Goal: Task Accomplishment & Management: Use online tool/utility

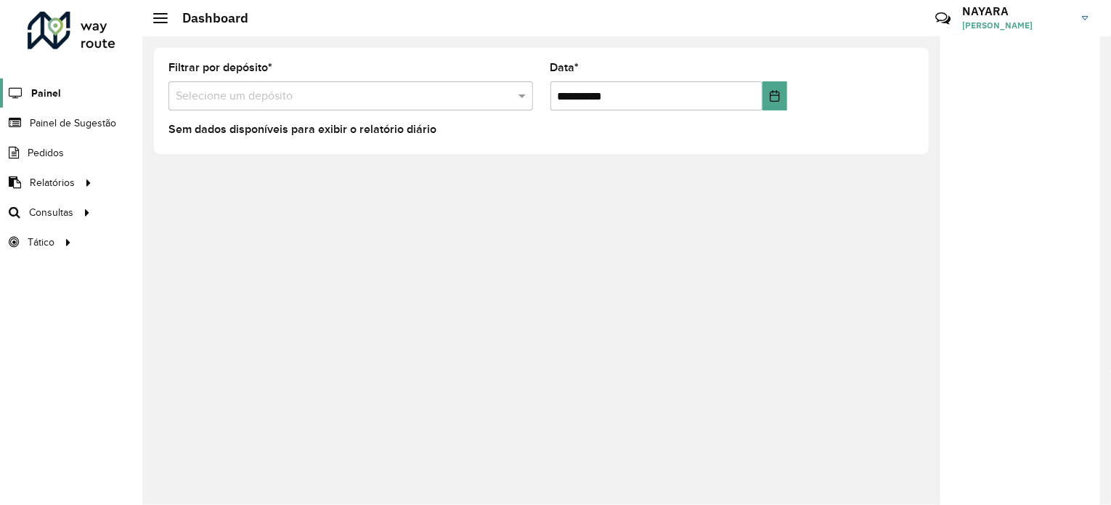
click at [58, 93] on span "Painel" at bounding box center [46, 93] width 30 height 15
click at [46, 121] on span "Painel de Sugestão" at bounding box center [75, 122] width 91 height 15
click at [291, 92] on input "text" at bounding box center [336, 96] width 321 height 17
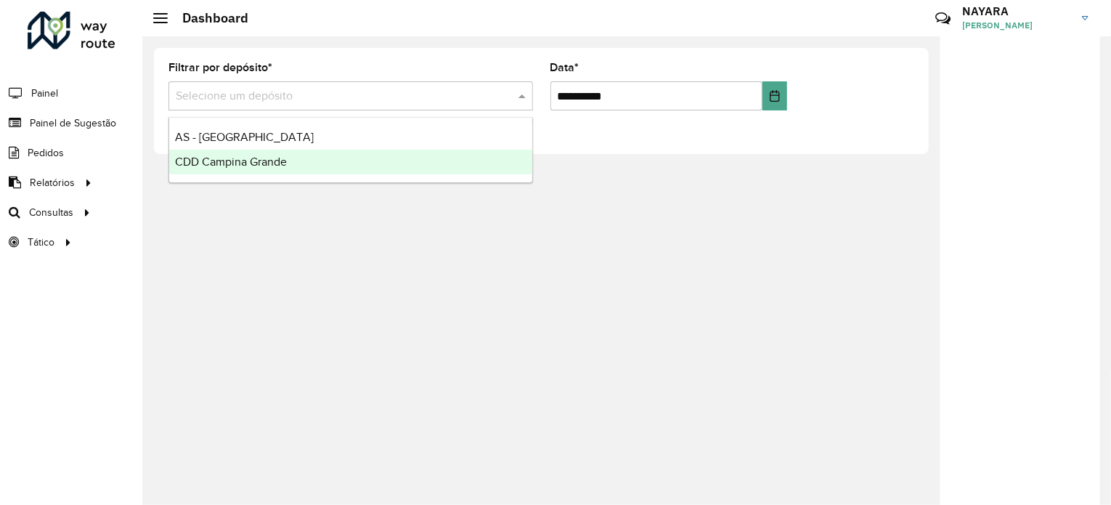
click at [245, 165] on span "CDD Campina Grande" at bounding box center [231, 161] width 112 height 12
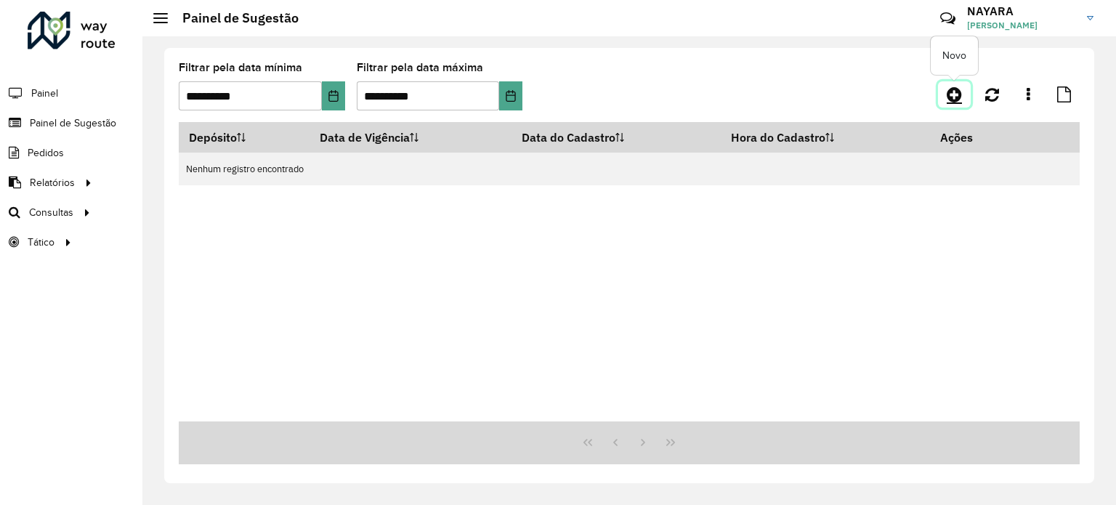
click at [960, 99] on icon at bounding box center [953, 94] width 15 height 17
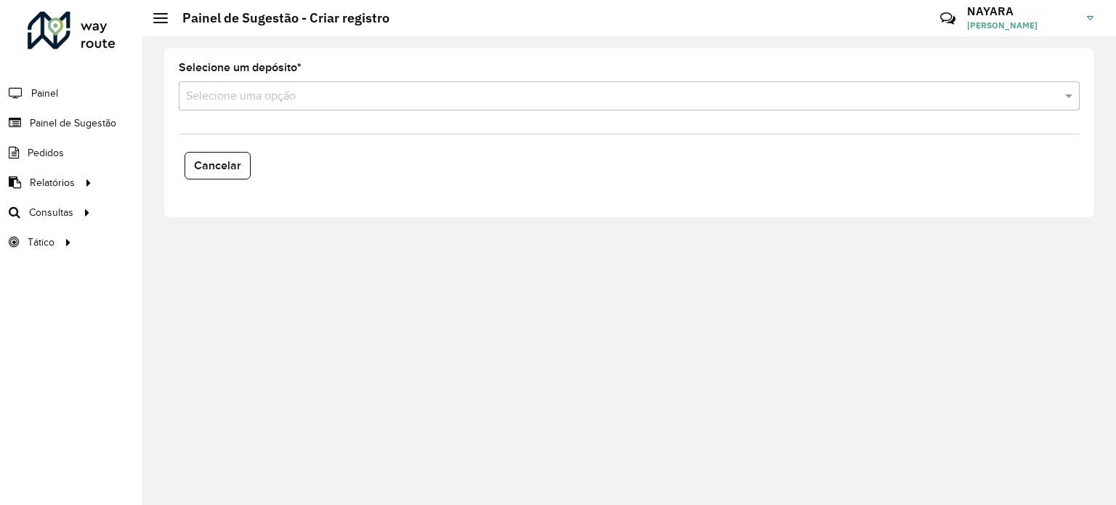
click at [418, 97] on input "text" at bounding box center [614, 96] width 857 height 17
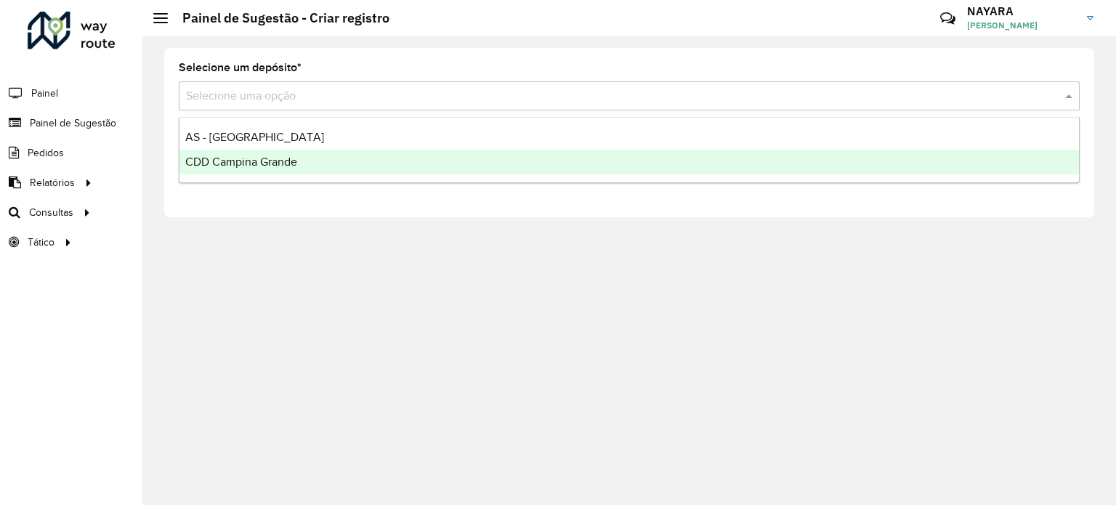
click at [259, 153] on div "CDD Campina Grande" at bounding box center [628, 162] width 899 height 25
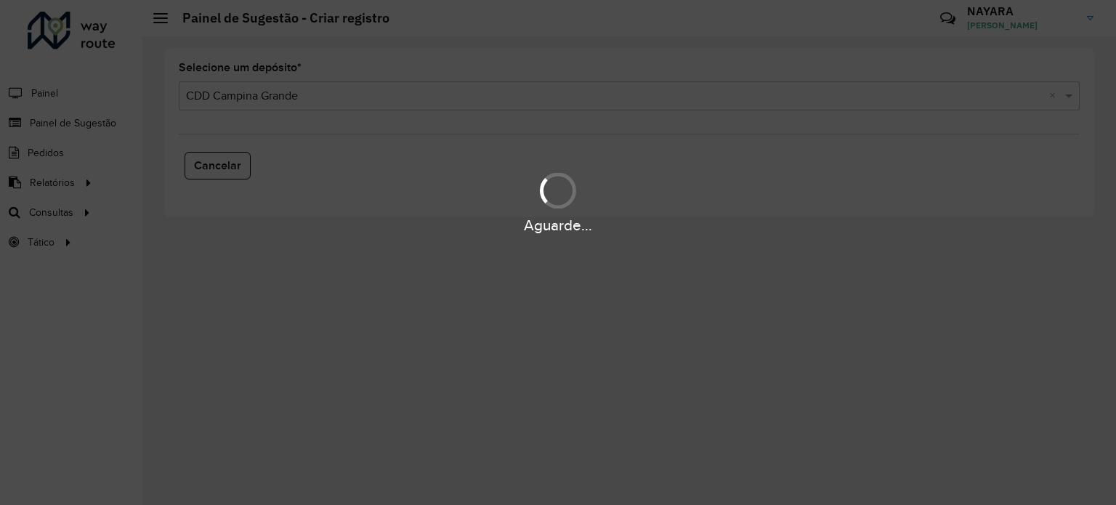
click at [156, 136] on div "Aguarde..." at bounding box center [558, 252] width 1116 height 505
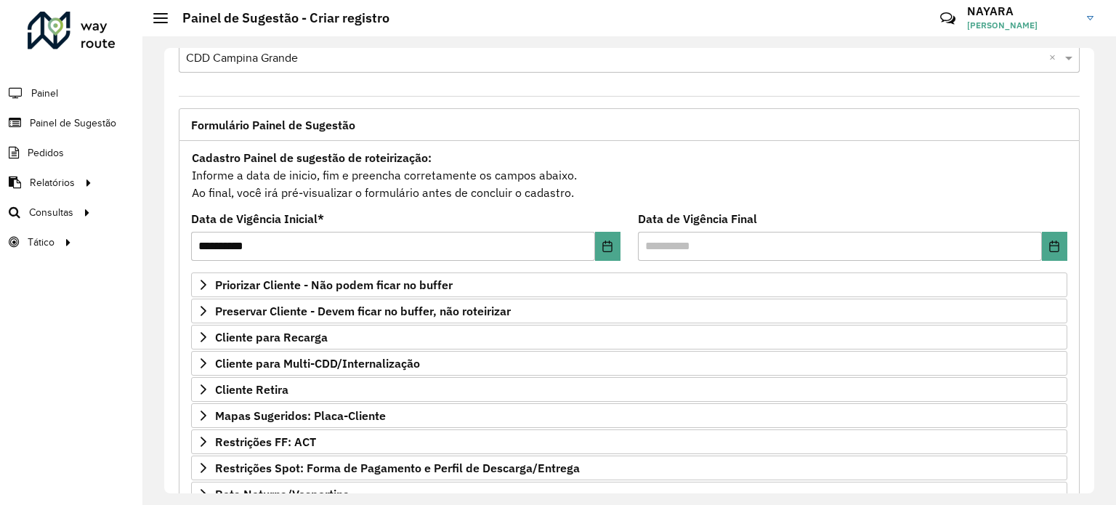
scroll to position [73, 0]
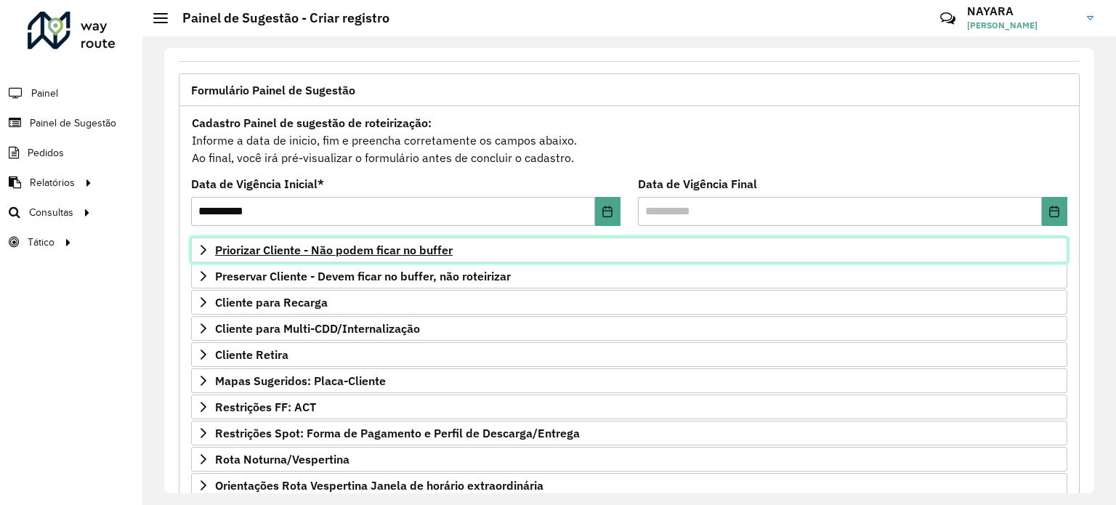
click at [309, 249] on span "Priorizar Cliente - Não podem ficar no buffer" at bounding box center [334, 250] width 238 height 12
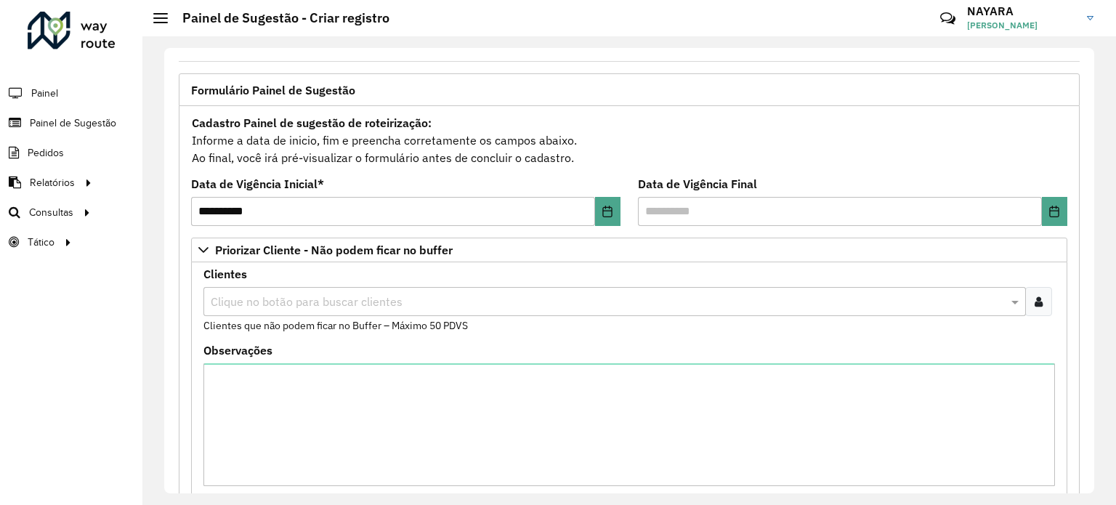
click at [461, 296] on input "text" at bounding box center [607, 301] width 800 height 17
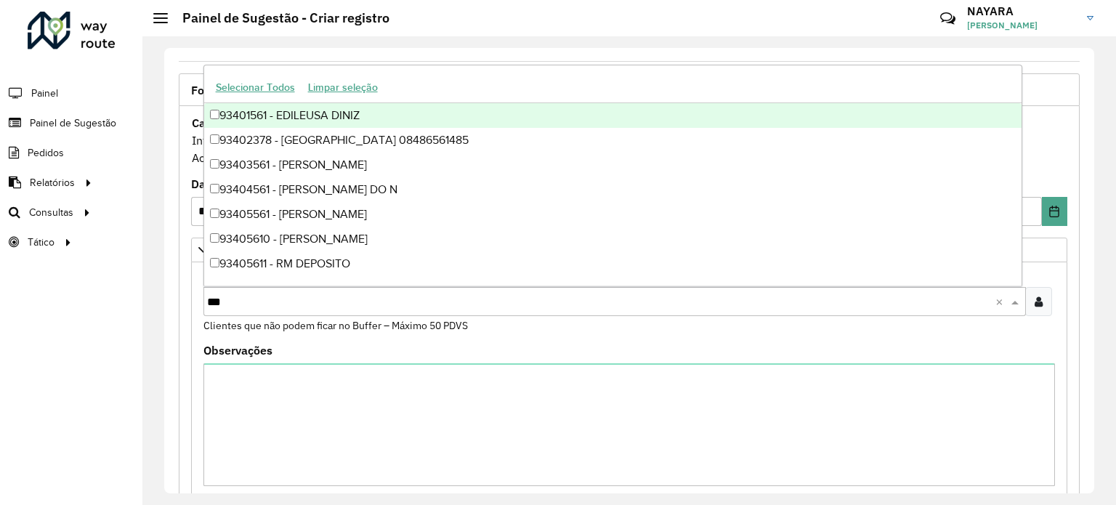
type input "****"
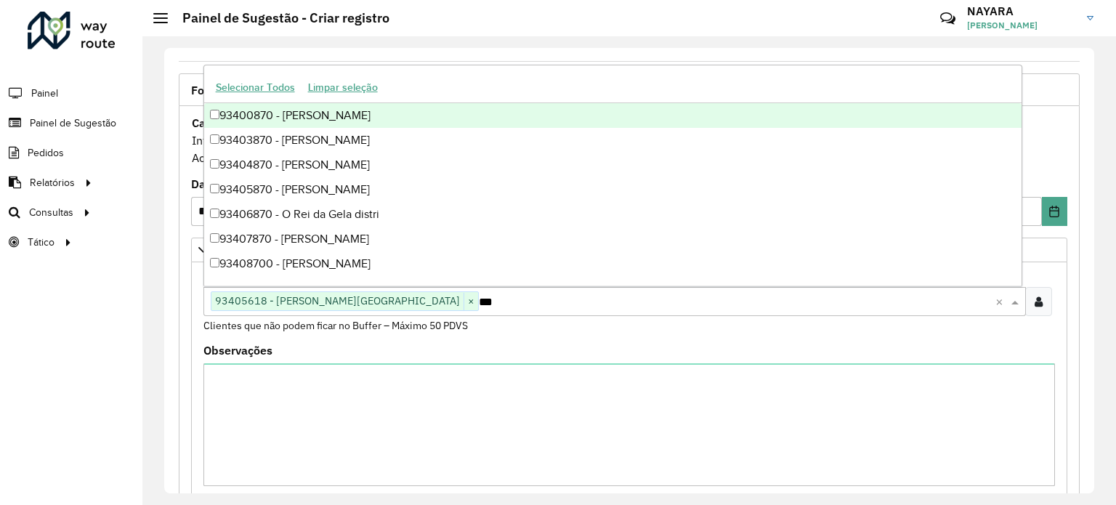
type input "****"
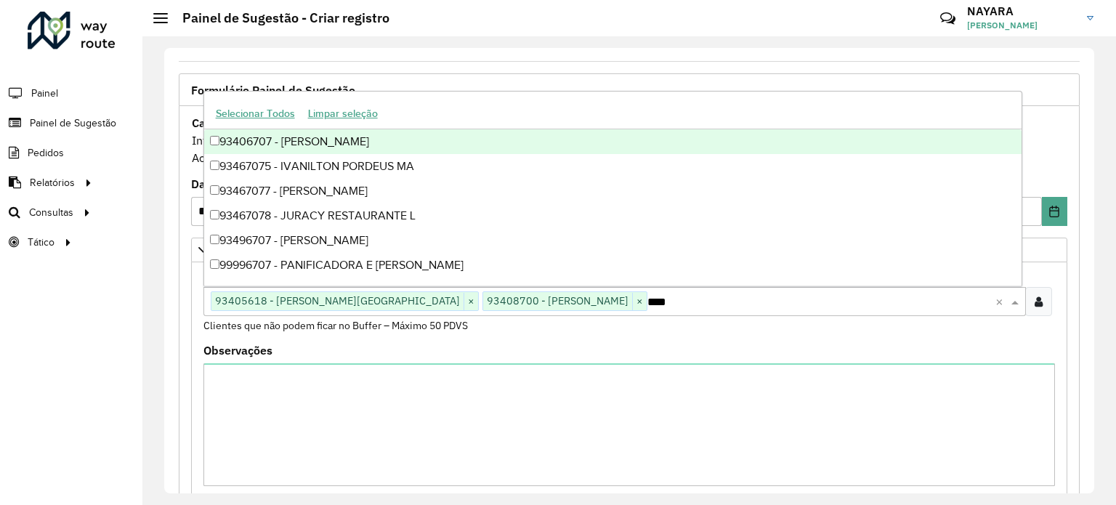
type input "*****"
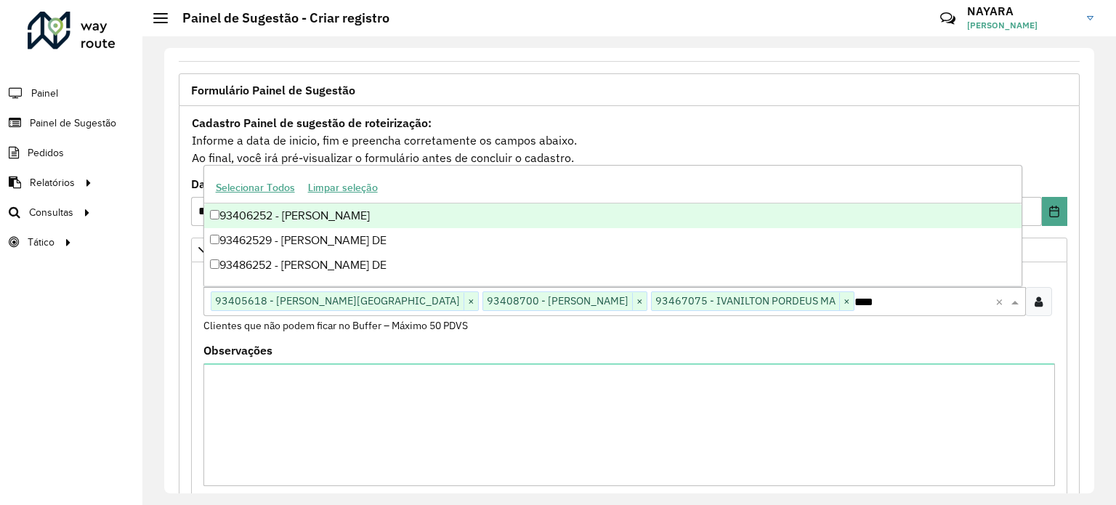
type input "*****"
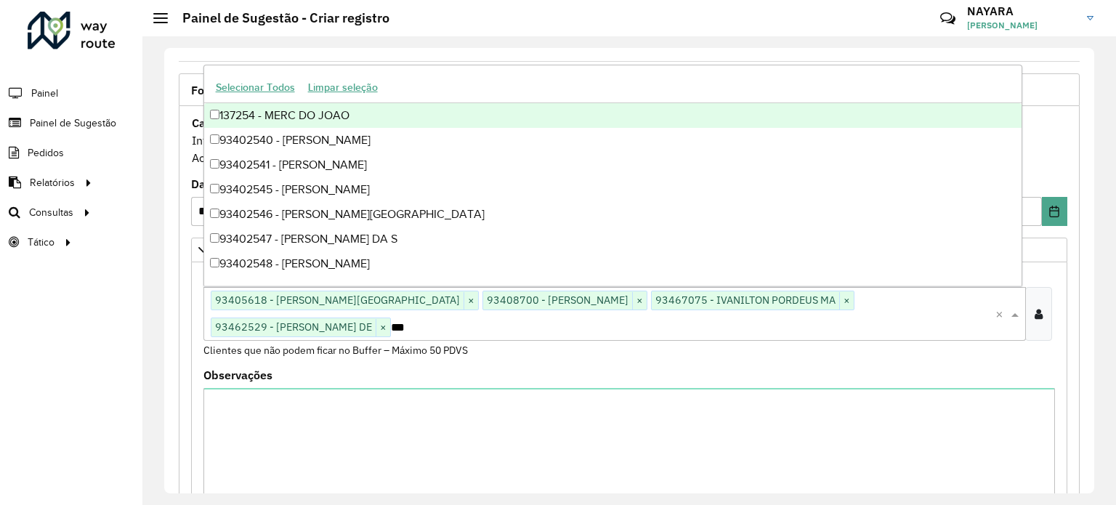
type input "****"
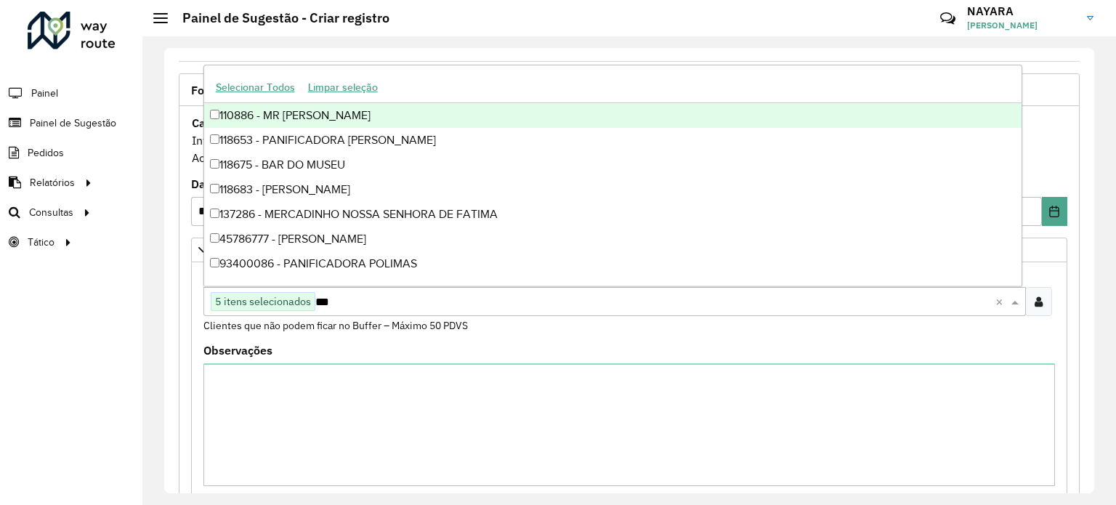
type input "****"
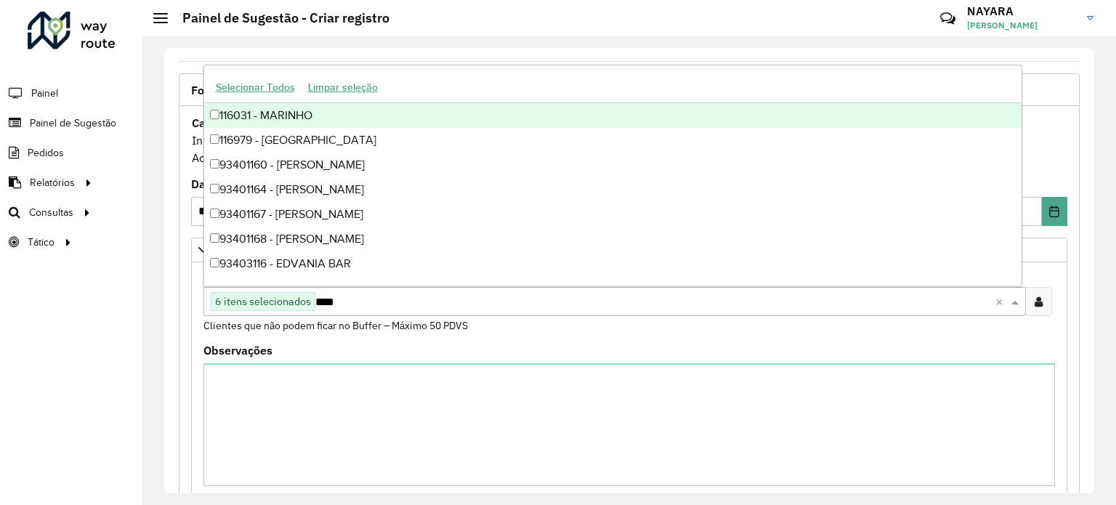
type input "*****"
type input "****"
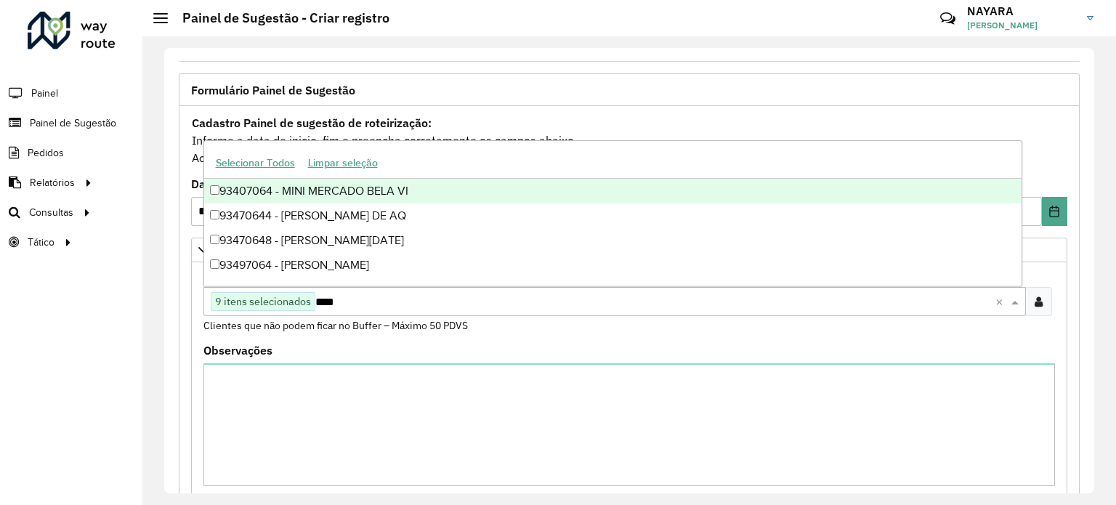
type input "*****"
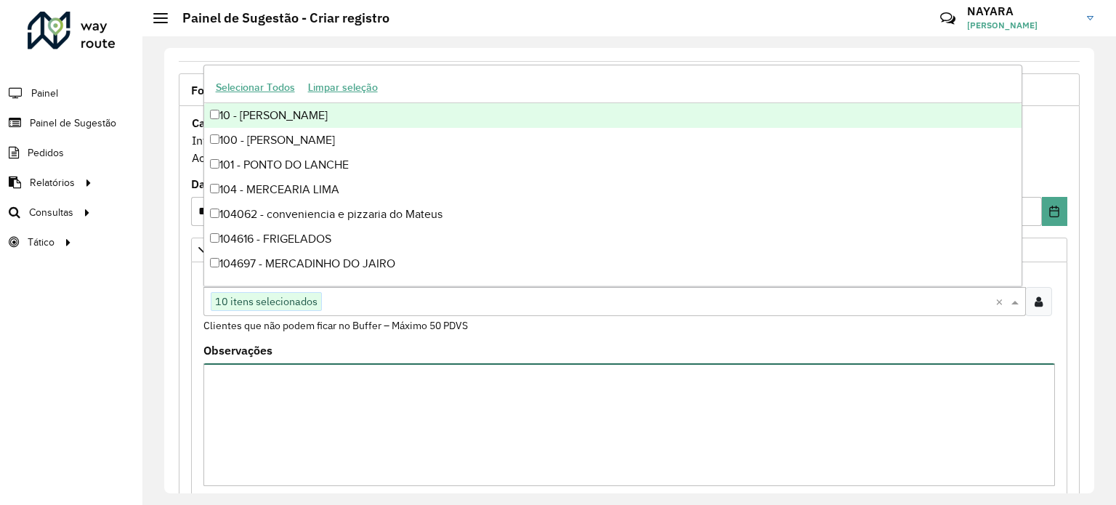
click at [323, 376] on textarea "Observações" at bounding box center [628, 424] width 851 height 123
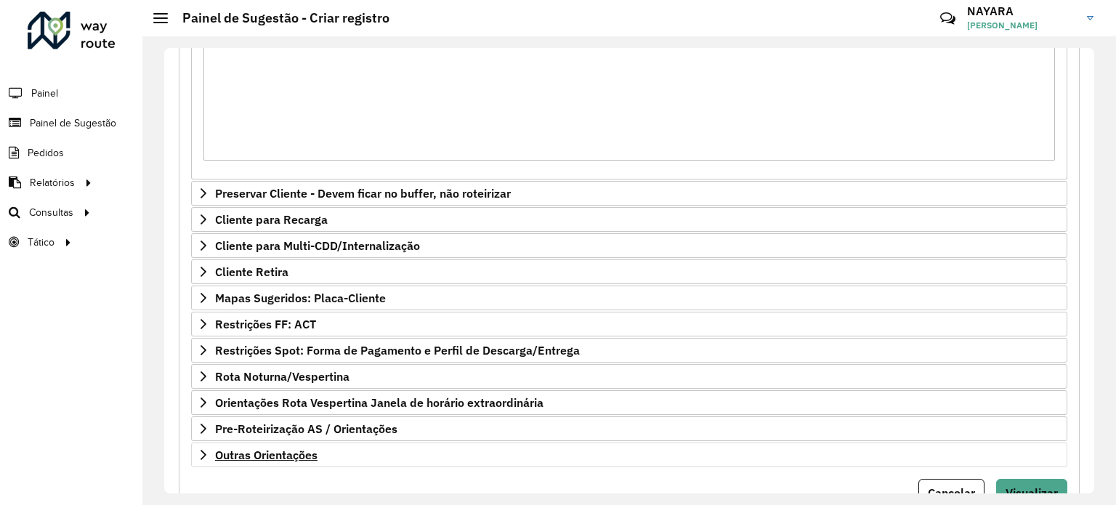
scroll to position [457, 0]
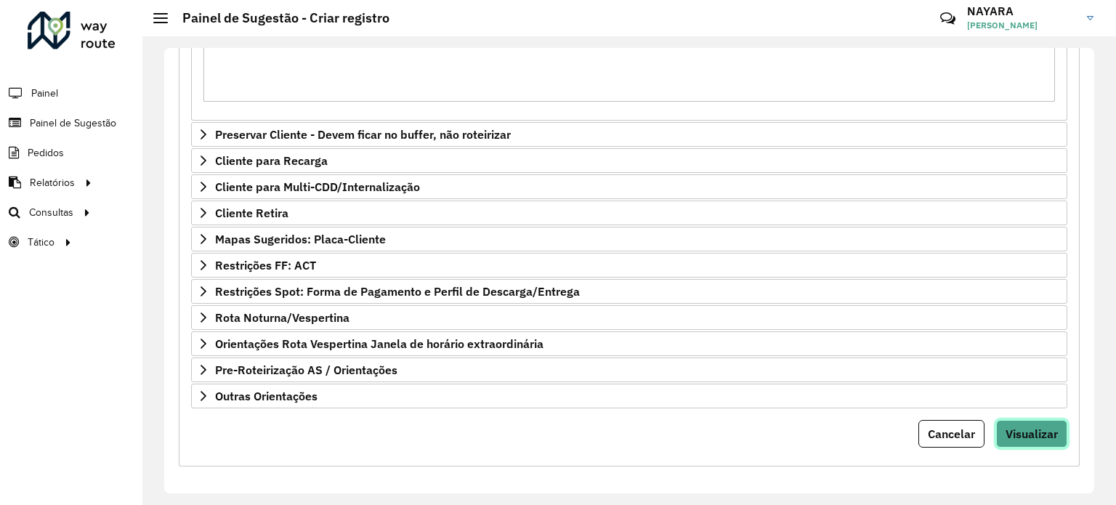
click at [1026, 435] on span "Visualizar" at bounding box center [1031, 433] width 52 height 15
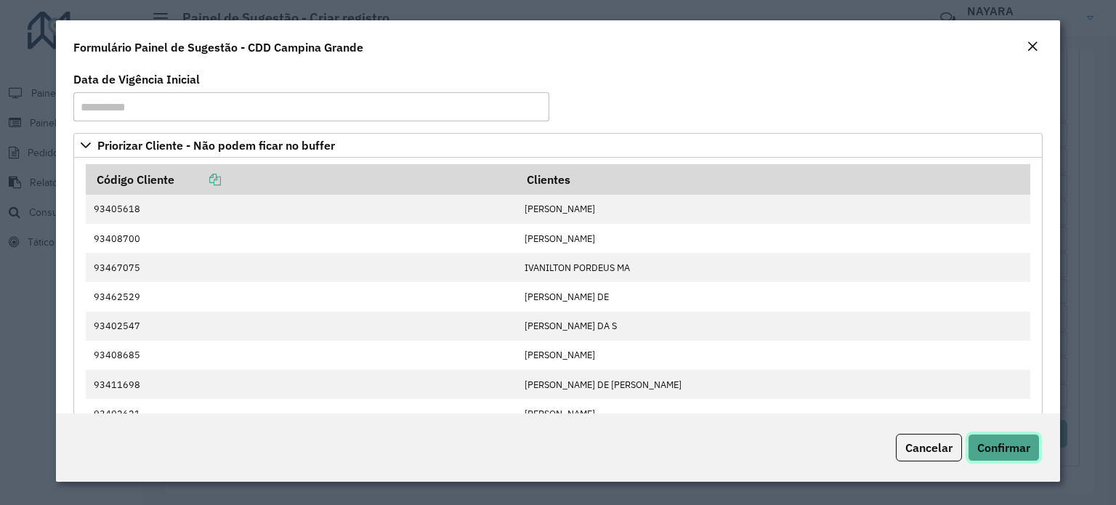
click at [999, 445] on span "Confirmar" at bounding box center [1003, 447] width 53 height 15
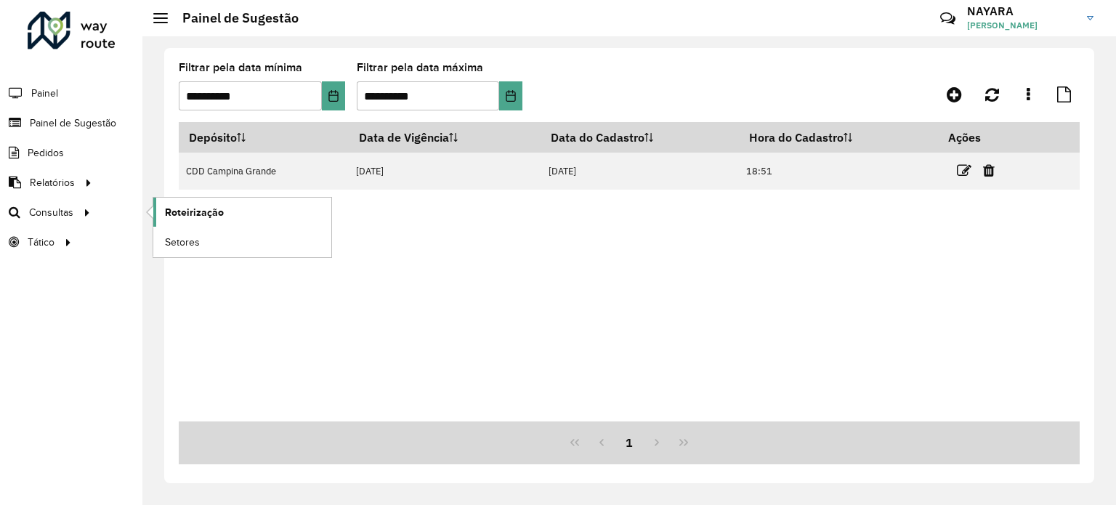
click at [174, 211] on span "Roteirização" at bounding box center [194, 212] width 59 height 15
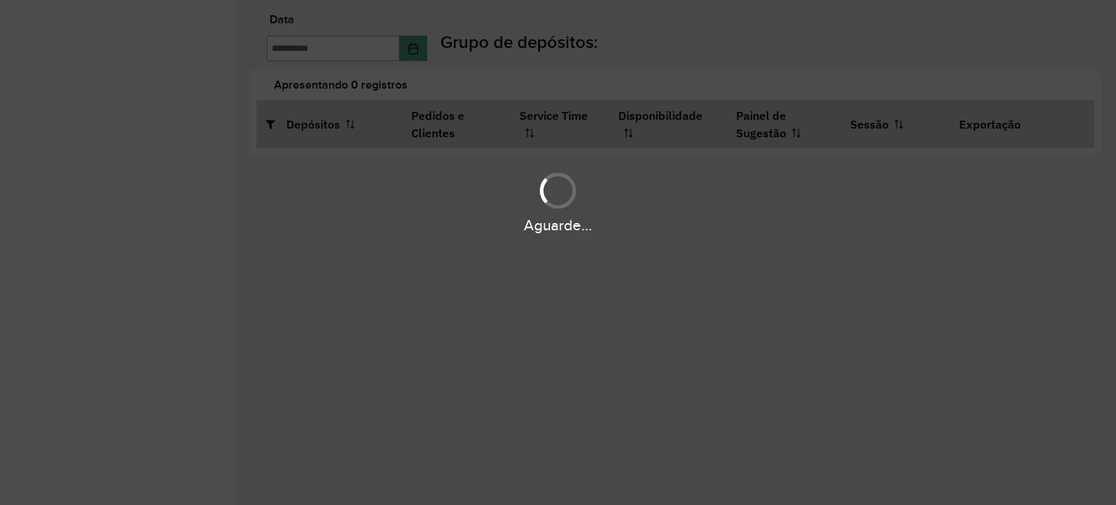
type input "**********"
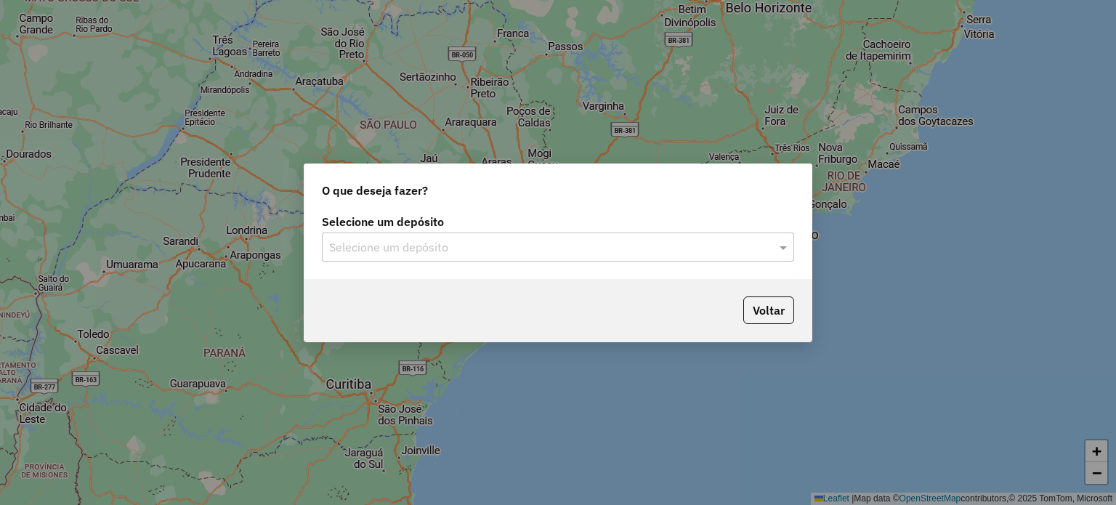
click at [479, 247] on input "text" at bounding box center [543, 247] width 429 height 17
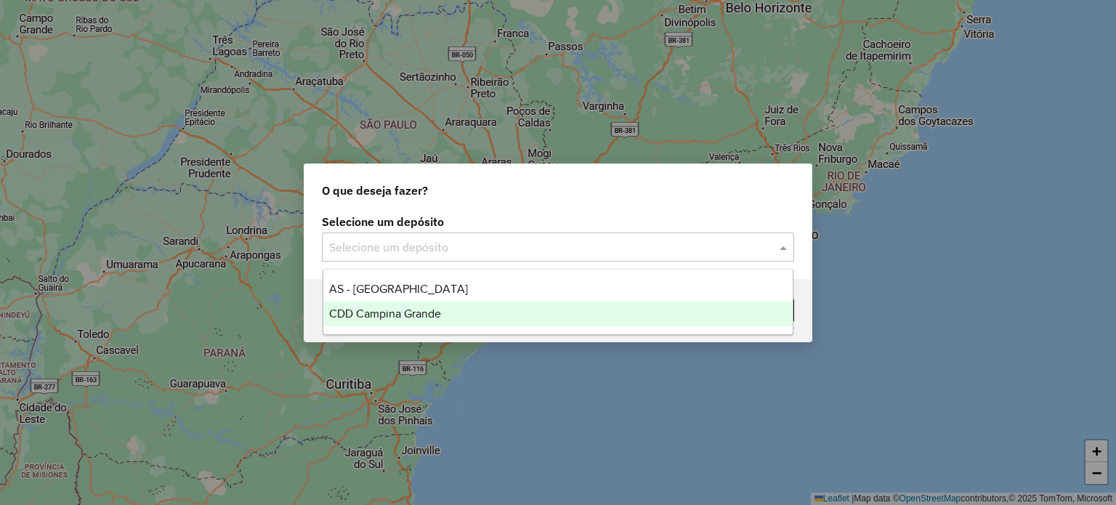
click at [410, 311] on span "CDD Campina Grande" at bounding box center [385, 313] width 112 height 12
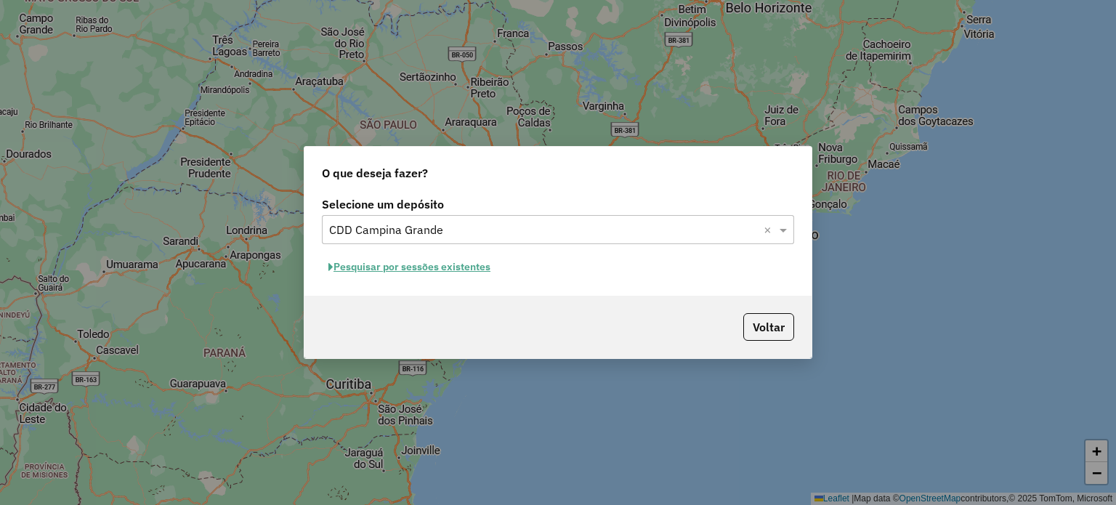
click at [447, 267] on button "Pesquisar por sessões existentes" at bounding box center [409, 267] width 175 height 23
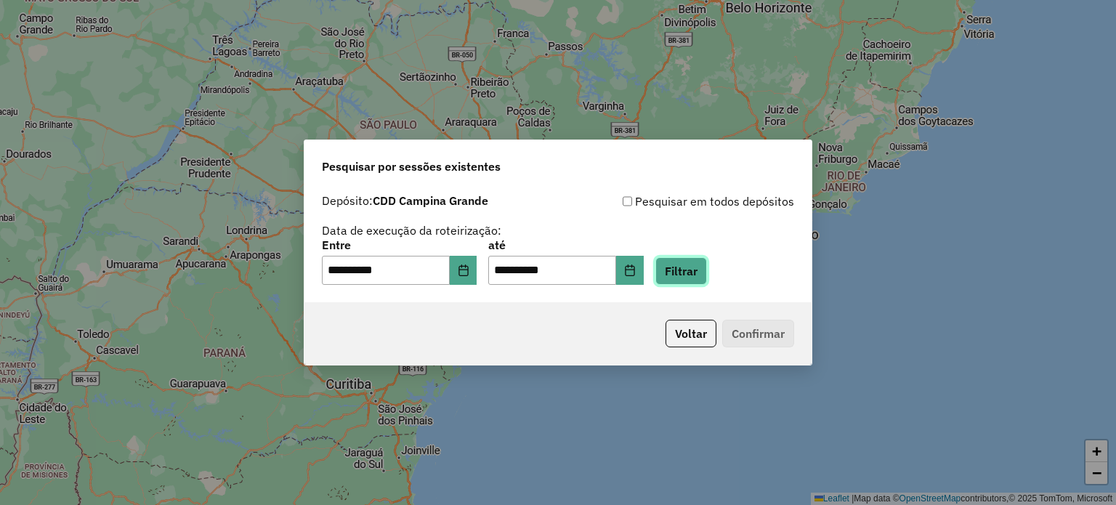
click at [692, 273] on button "Filtrar" at bounding box center [681, 271] width 52 height 28
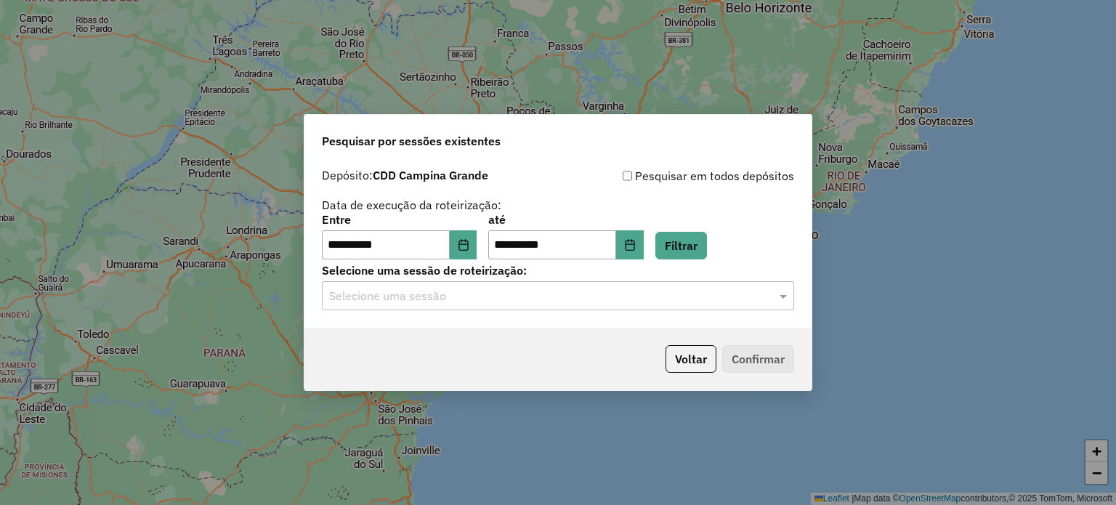
click at [591, 296] on input "text" at bounding box center [543, 296] width 429 height 17
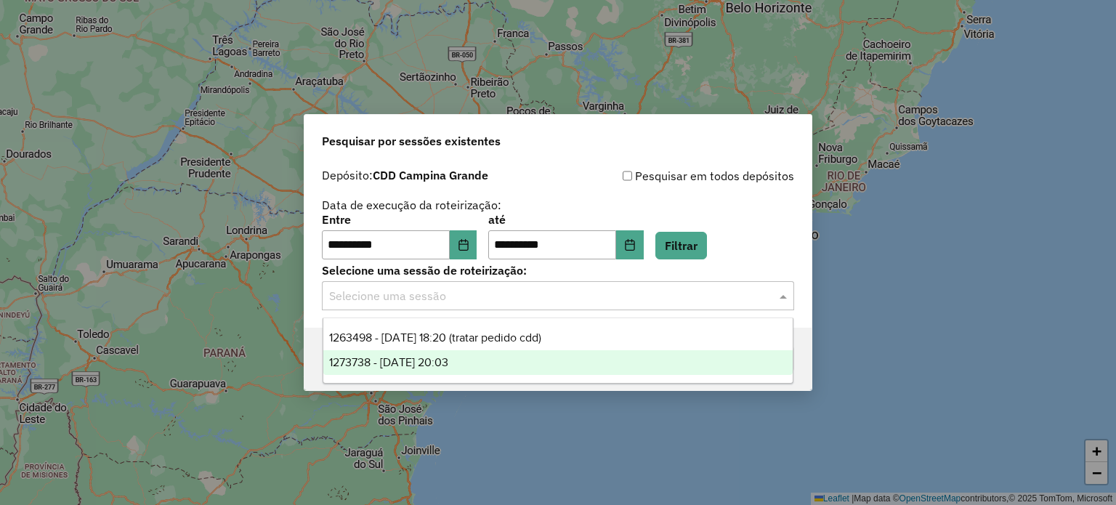
click at [427, 365] on span "1273738 - [DATE] 20:03" at bounding box center [388, 362] width 119 height 12
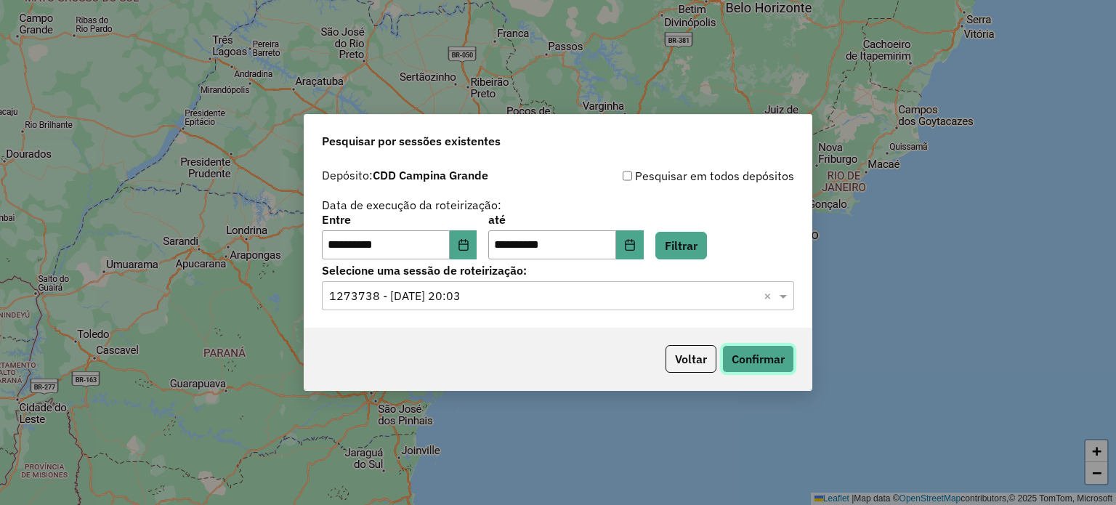
click at [776, 355] on button "Confirmar" at bounding box center [758, 359] width 72 height 28
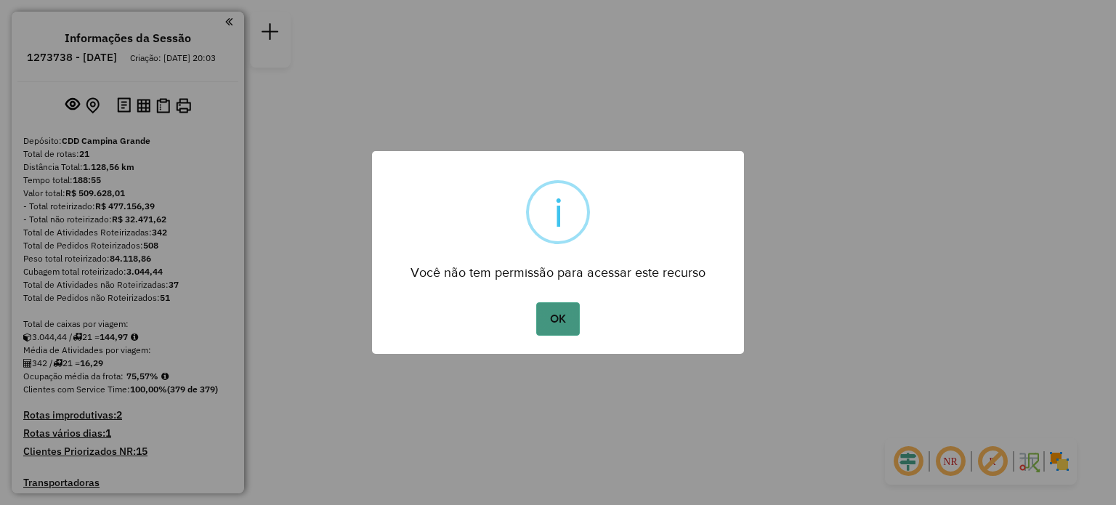
click at [556, 318] on button "OK" at bounding box center [557, 318] width 43 height 33
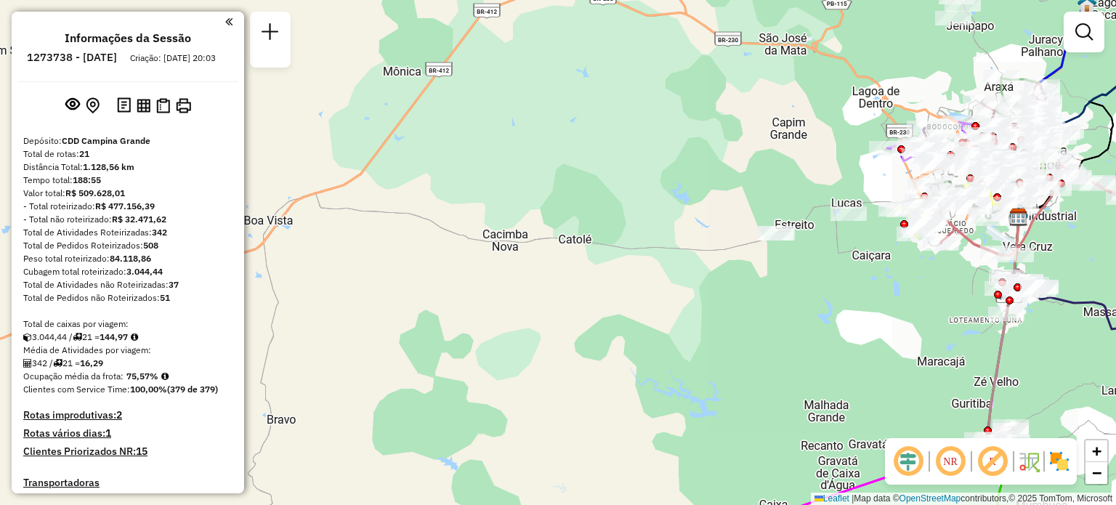
click at [643, 128] on div "Janela de atendimento Grade de atendimento Capacidade Transportadoras Veículos …" at bounding box center [558, 252] width 1116 height 505
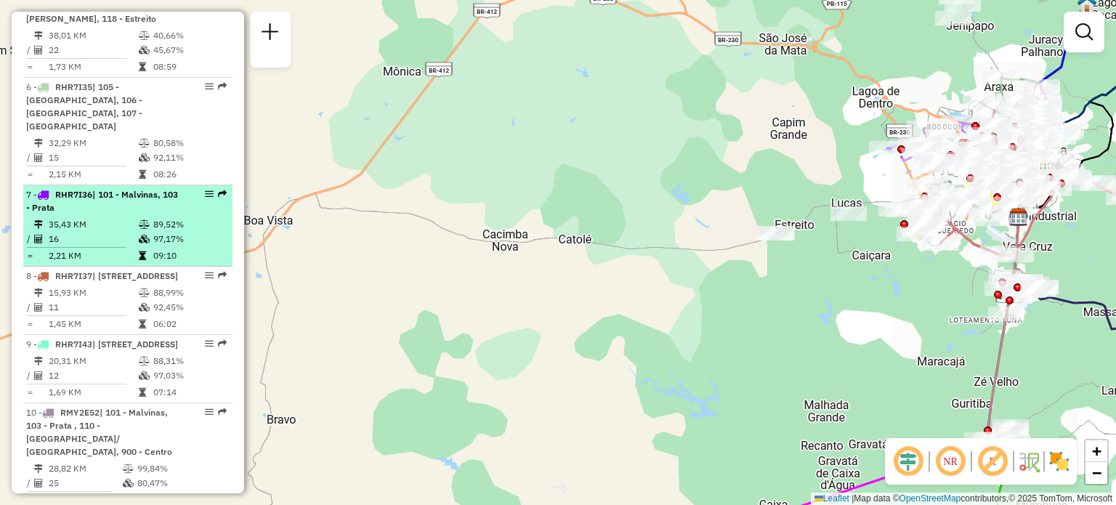
scroll to position [1090, 0]
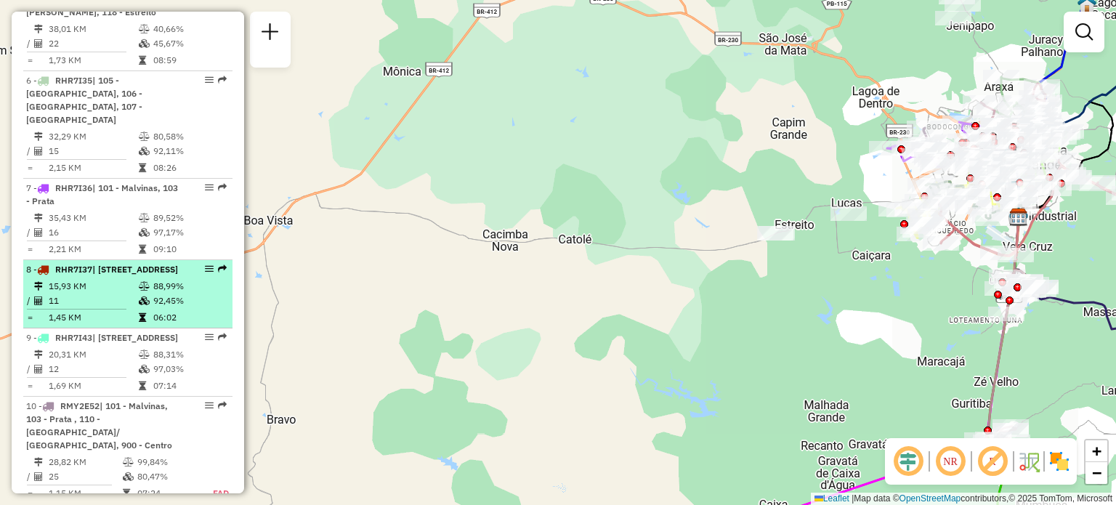
click at [113, 279] on td "15,93 KM" at bounding box center [93, 286] width 90 height 15
select select "**********"
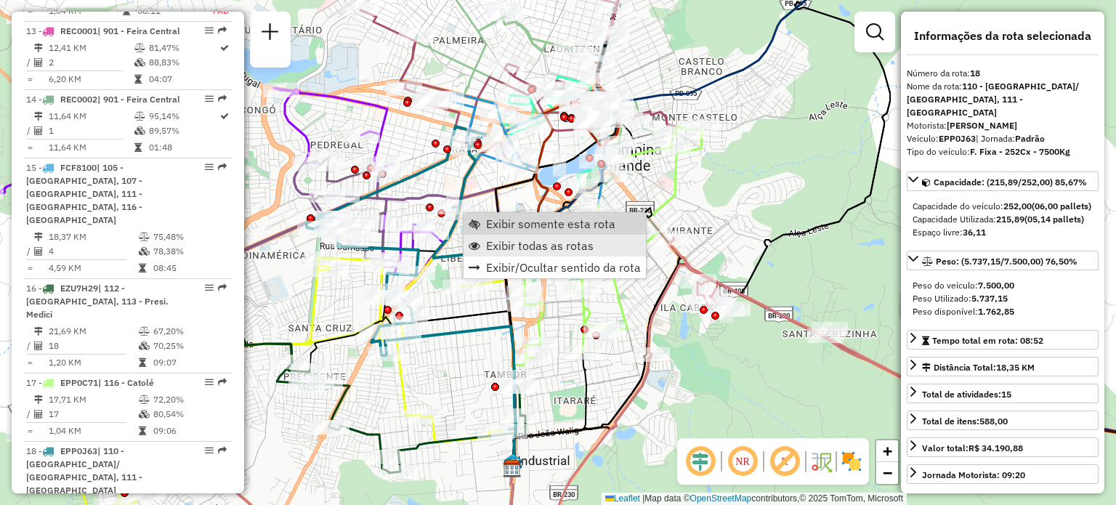
scroll to position [2123, 0]
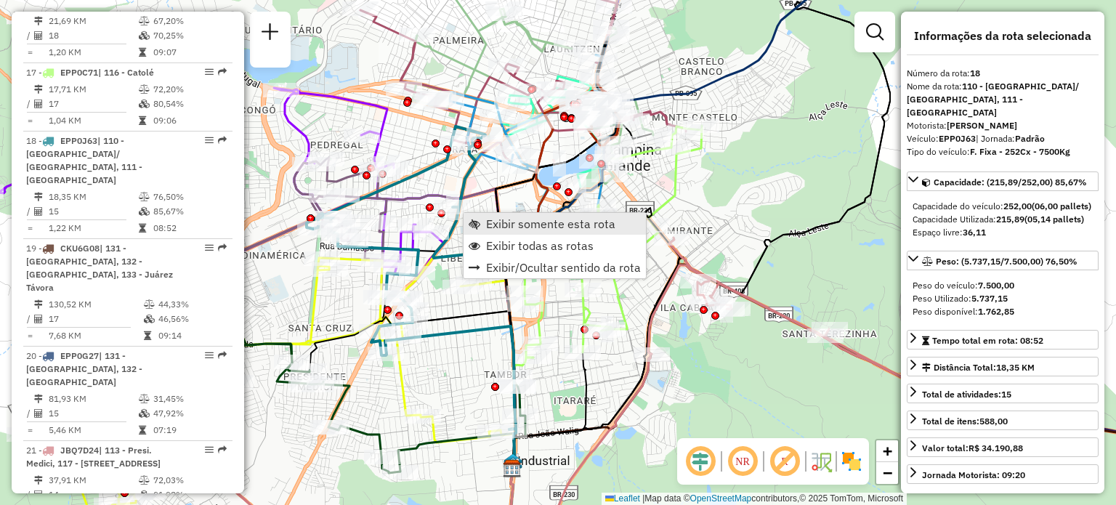
click at [528, 225] on span "Exibir somente esta rota" at bounding box center [550, 224] width 129 height 12
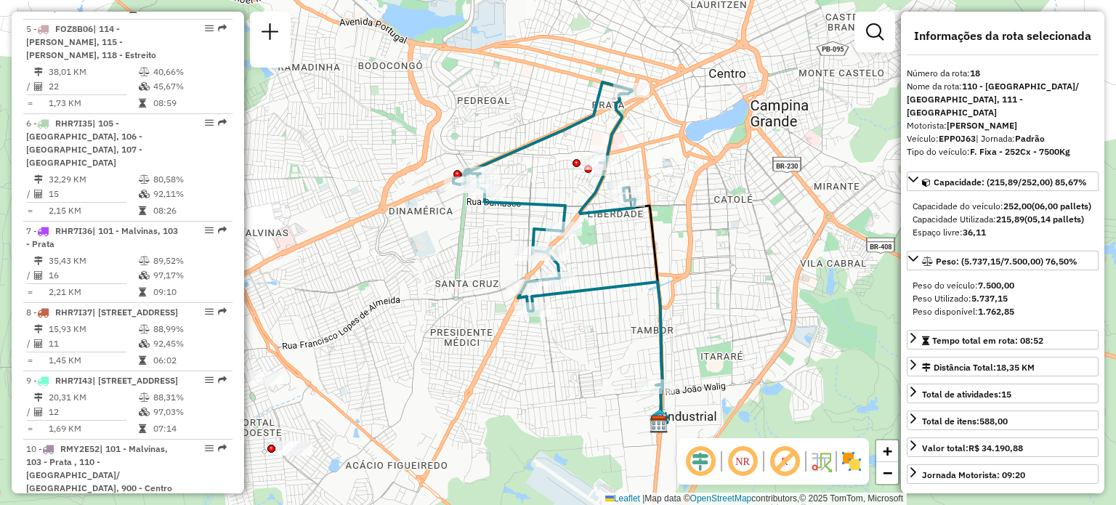
scroll to position [1034, 0]
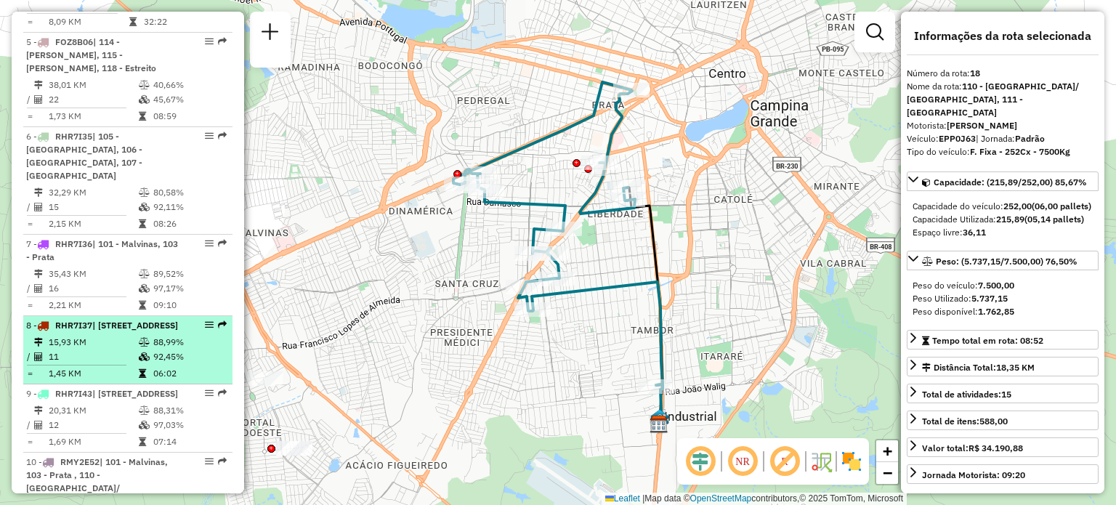
click at [105, 319] on div "8 - RHR7I37 | 900 - Centro, 901 - Feira Central" at bounding box center [103, 325] width 154 height 13
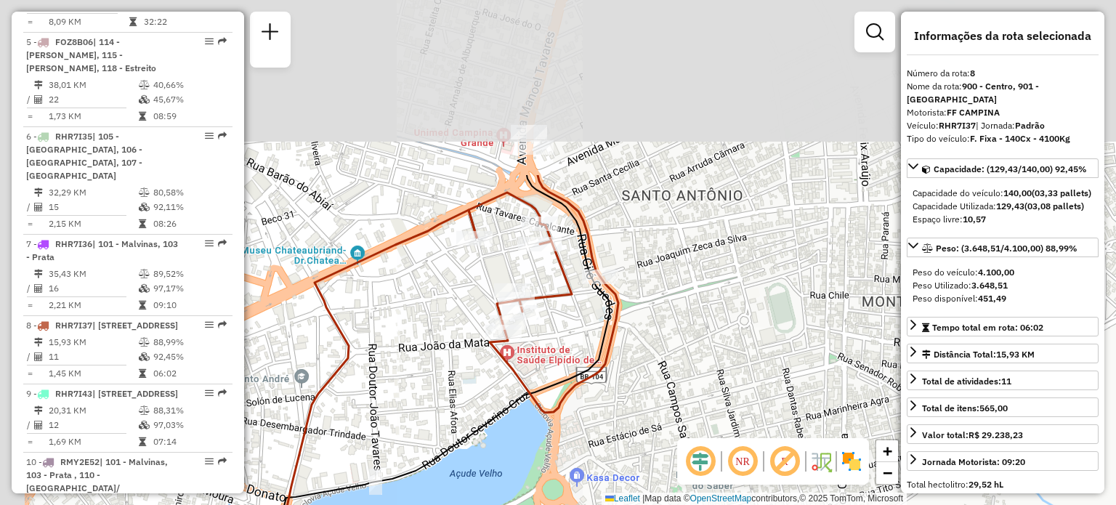
drag, startPoint x: 592, startPoint y: 28, endPoint x: 653, endPoint y: 254, distance: 233.3
click at [653, 254] on div "Janela de atendimento Grade de atendimento Capacidade Transportadoras Veículos …" at bounding box center [558, 252] width 1116 height 505
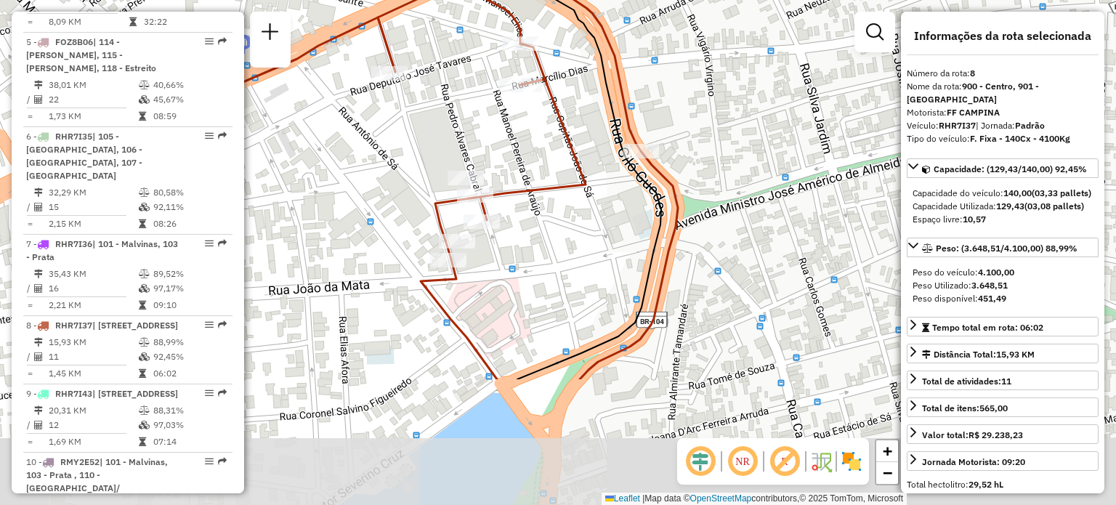
drag, startPoint x: 663, startPoint y: 299, endPoint x: 674, endPoint y: 122, distance: 176.8
click at [674, 122] on div "Janela de atendimento Grade de atendimento Capacidade Transportadoras Veículos …" at bounding box center [558, 252] width 1116 height 505
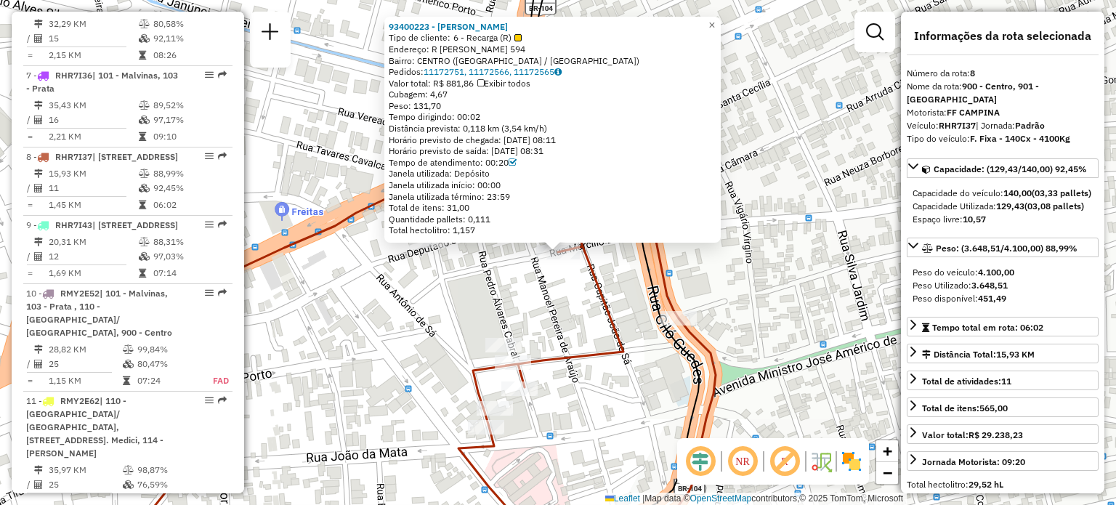
scroll to position [1232, 0]
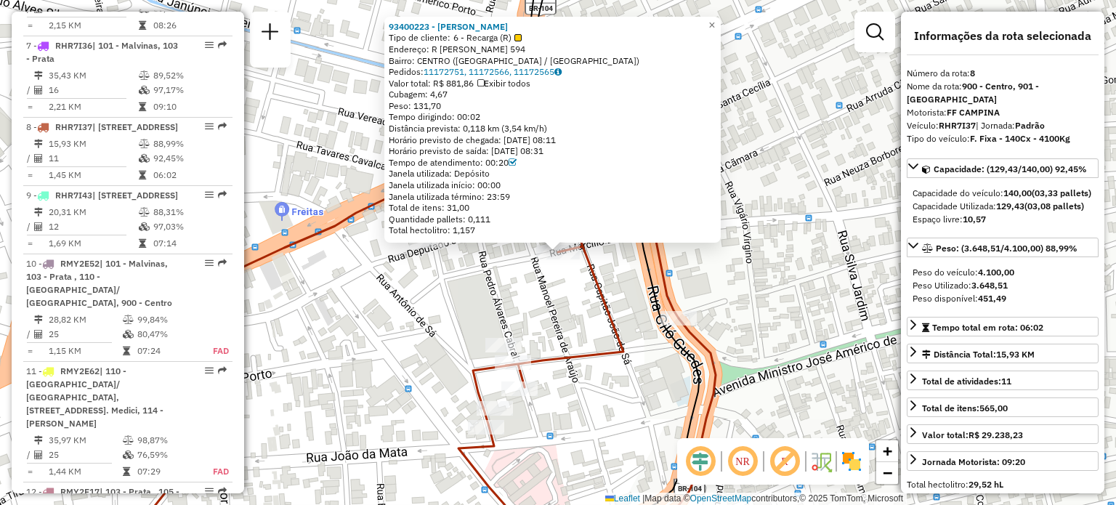
drag, startPoint x: 456, startPoint y: 229, endPoint x: 502, endPoint y: 230, distance: 45.8
click at [502, 230] on div "Total hectolitro: 1,157" at bounding box center [553, 230] width 328 height 12
click at [564, 219] on div "Quantidade pallets: 0,111" at bounding box center [553, 220] width 328 height 12
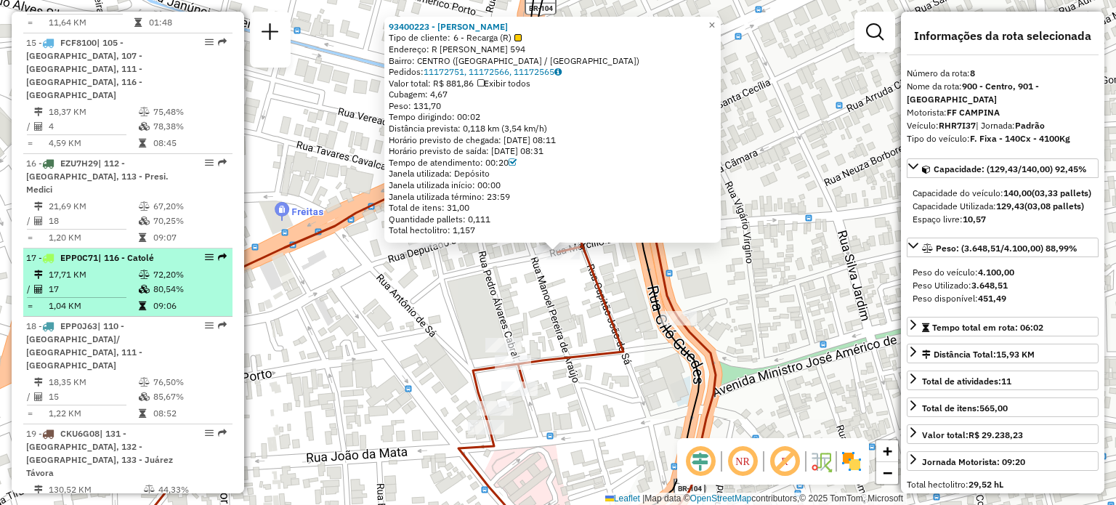
scroll to position [1958, 0]
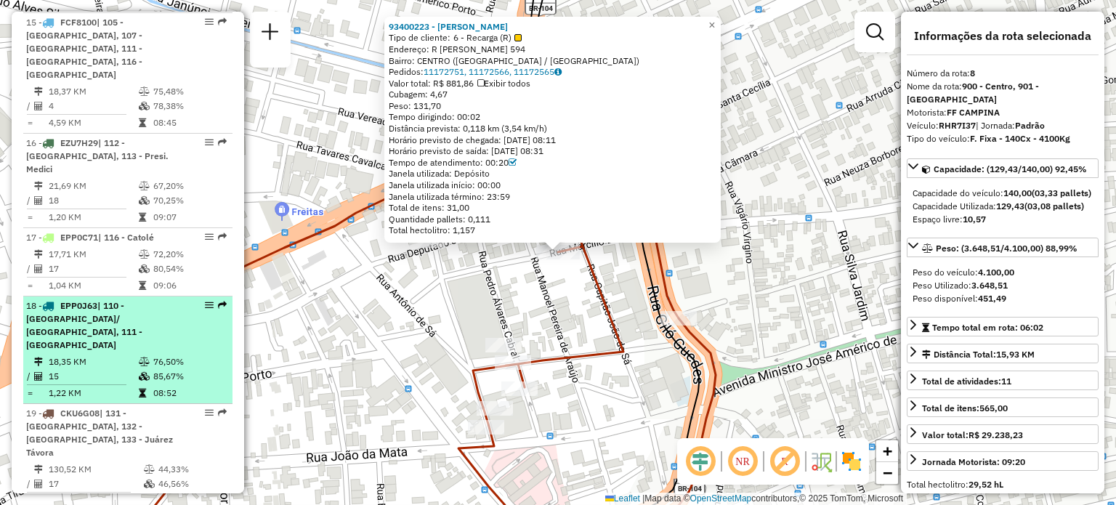
click at [105, 300] on span "| 110 - Dinamérica/ Santa rosa, 111 - Liberadade" at bounding box center [84, 325] width 116 height 50
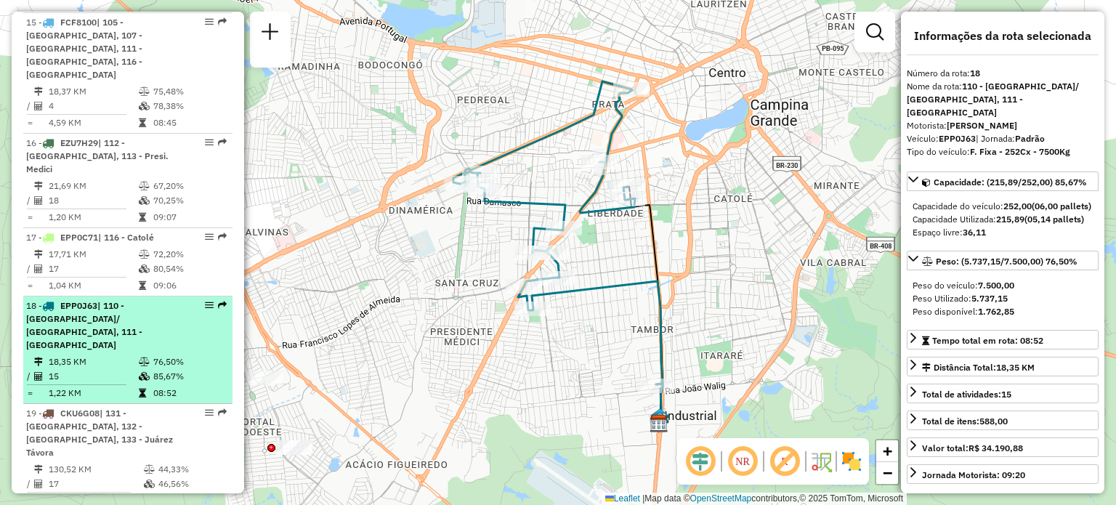
click at [205, 301] on em at bounding box center [209, 305] width 9 height 9
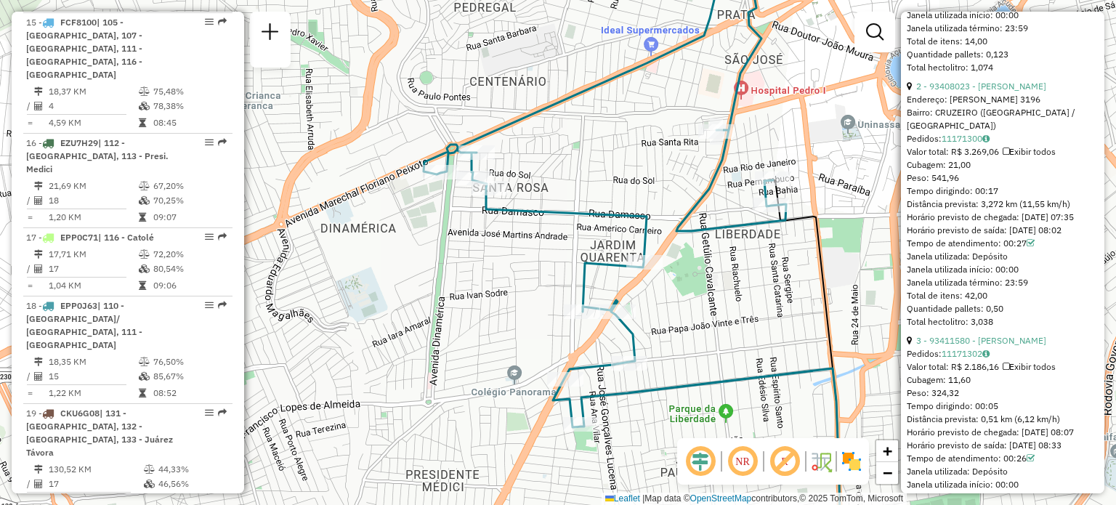
scroll to position [872, 0]
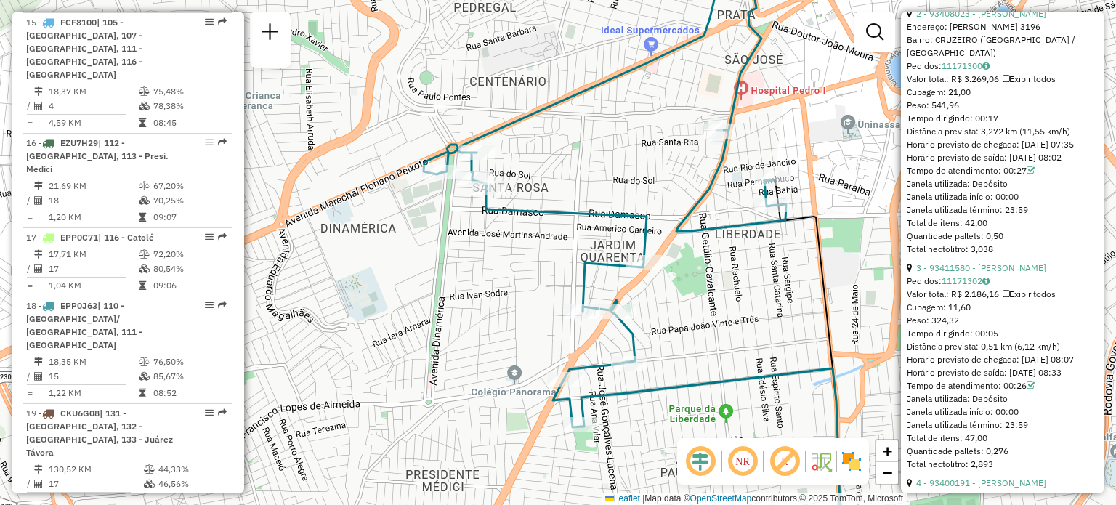
click at [980, 273] on link "3 - 93411580 - SAMUEL SANTANA SILVA" at bounding box center [981, 267] width 130 height 11
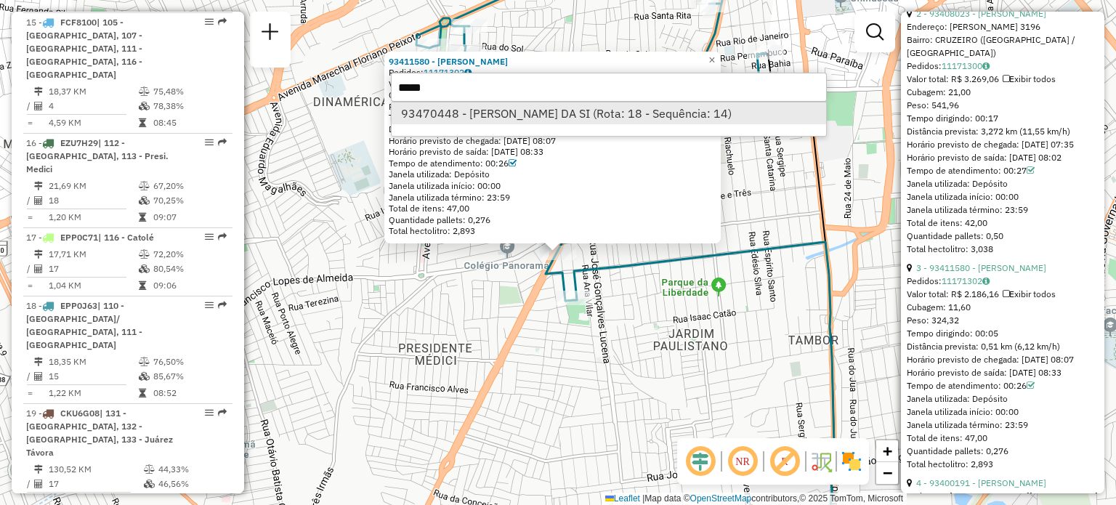
type input "*****"
click at [539, 118] on li "93470448 - MANOEL AVELINO DA SI (Rota: 18 - Sequência: 14)" at bounding box center [609, 113] width 434 height 22
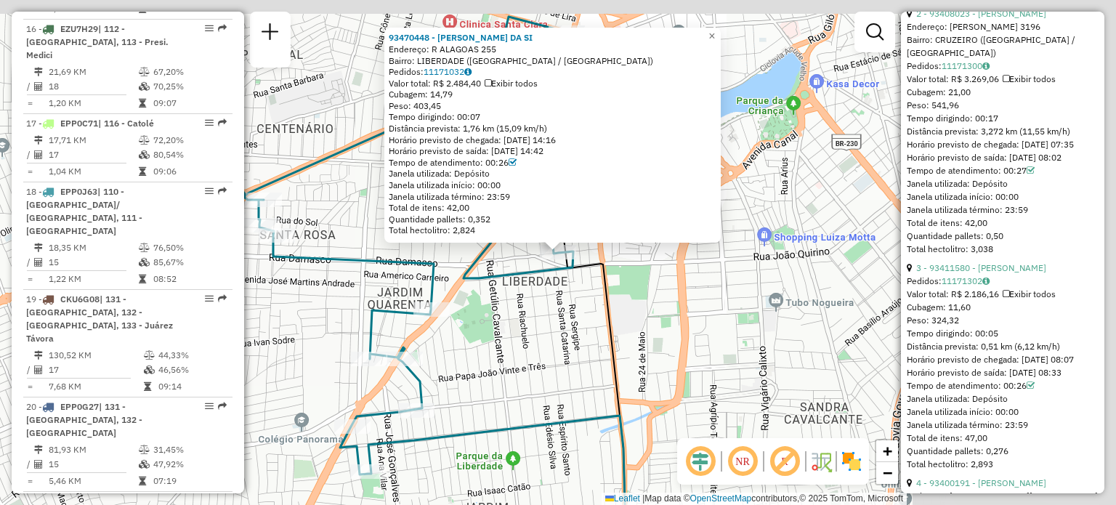
scroll to position [2123, 0]
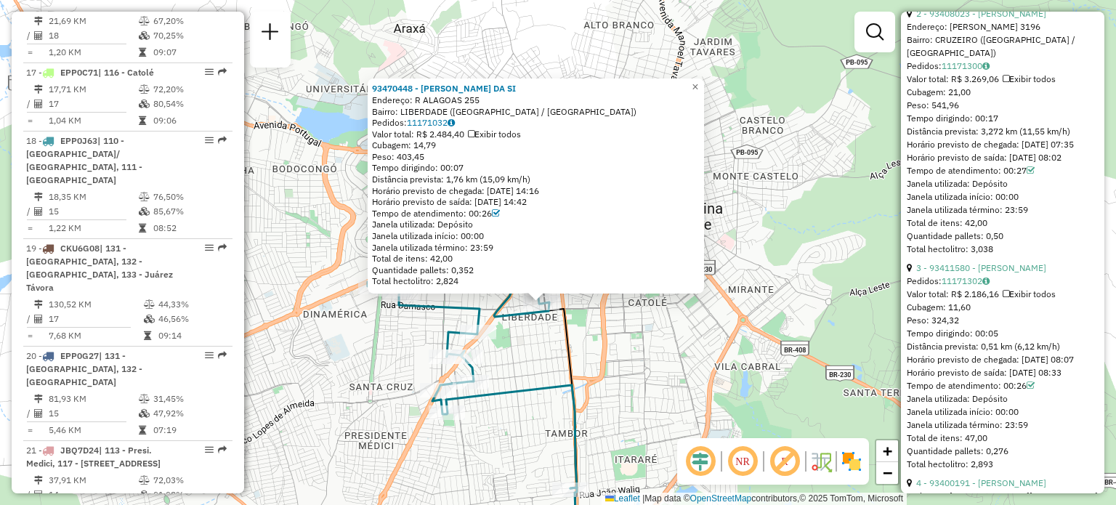
drag, startPoint x: 774, startPoint y: 278, endPoint x: 658, endPoint y: 328, distance: 126.3
click at [658, 328] on div "93470448 - MANOEL AVELINO DA SI Endereço: R ALAGOAS 255 Bairro: LIBERDADE (CAMP…" at bounding box center [558, 252] width 1116 height 505
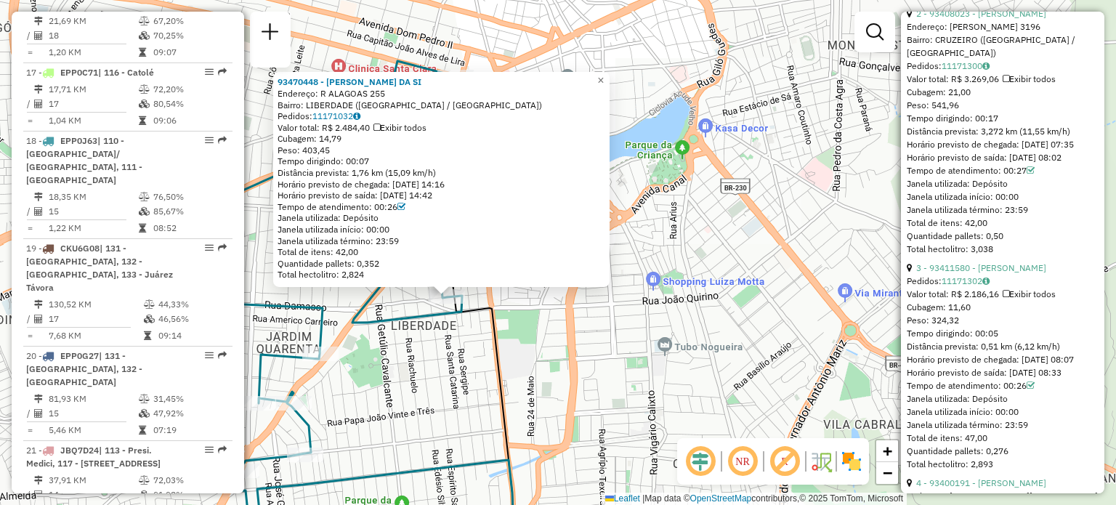
click at [380, 125] on icon at bounding box center [376, 127] width 7 height 9
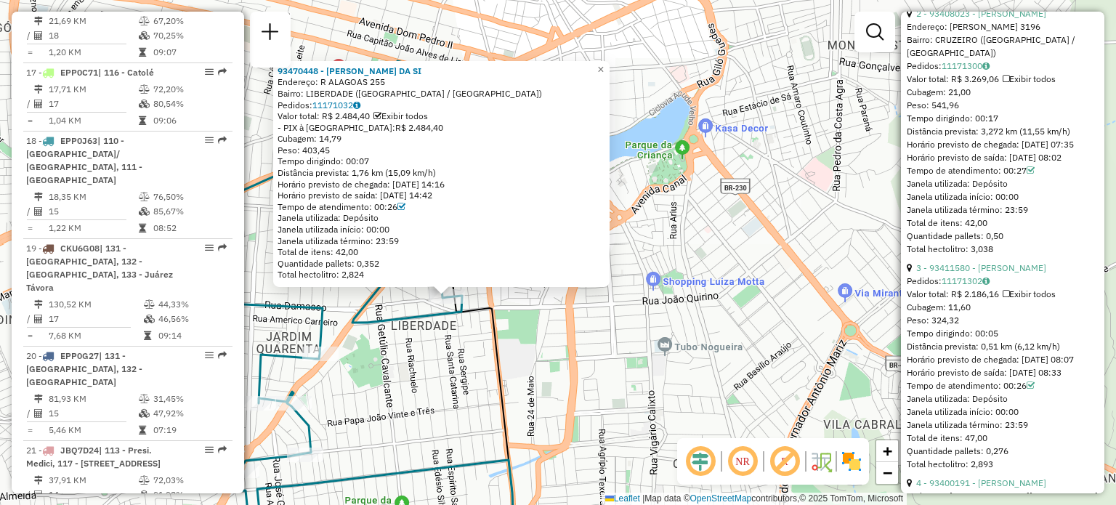
click at [381, 113] on icon at bounding box center [377, 116] width 8 height 9
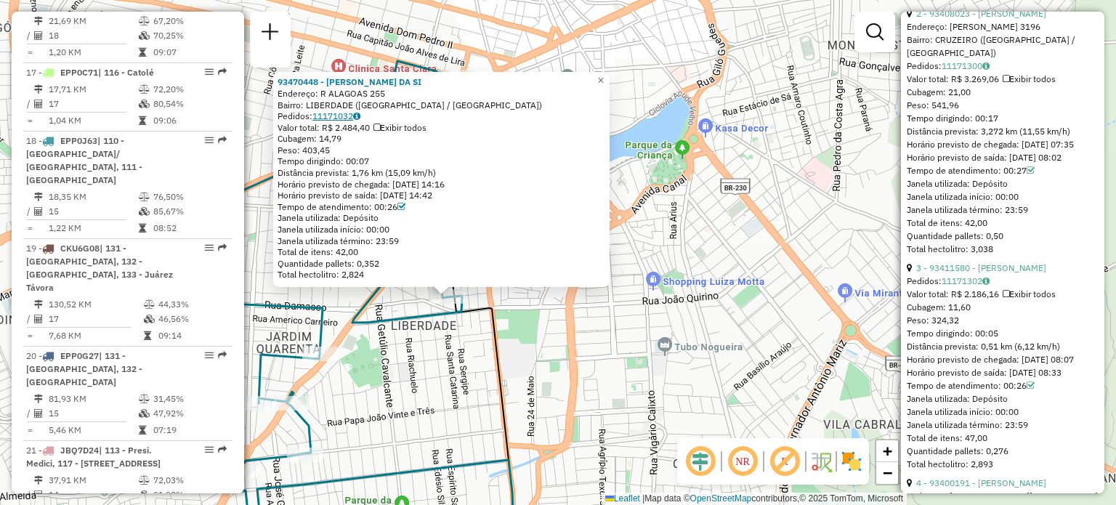
click at [360, 115] on icon at bounding box center [356, 116] width 7 height 9
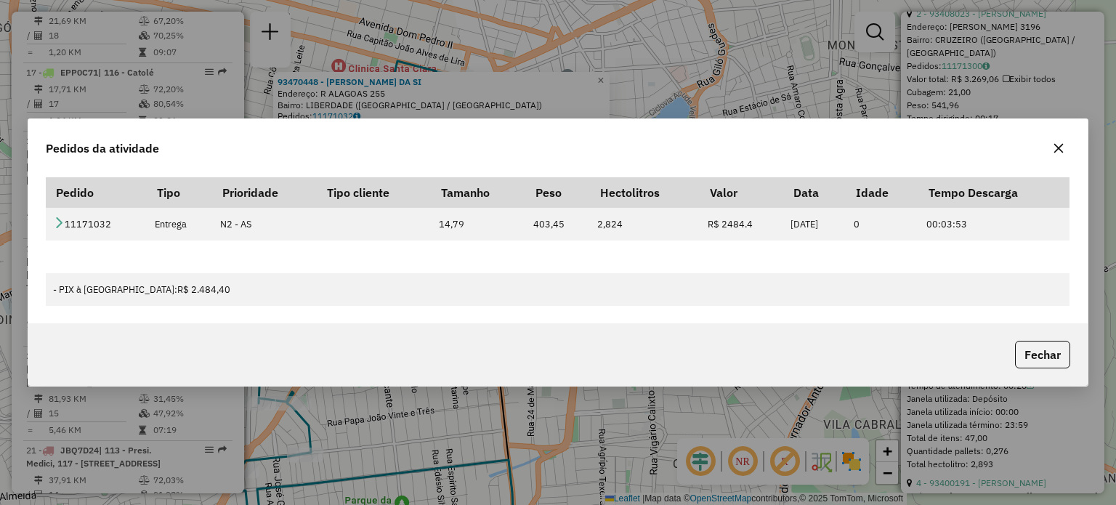
click at [1058, 147] on icon "button" at bounding box center [1059, 148] width 12 height 12
